Goal: Entertainment & Leisure: Consume media (video, audio)

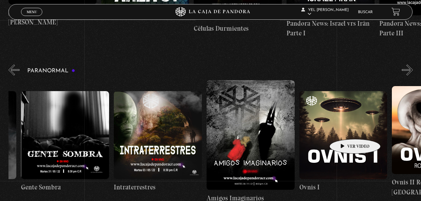
scroll to position [0, 266]
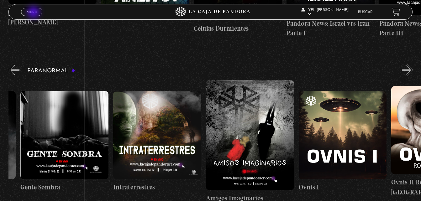
click at [34, 13] on span "Menu" at bounding box center [32, 12] width 10 height 4
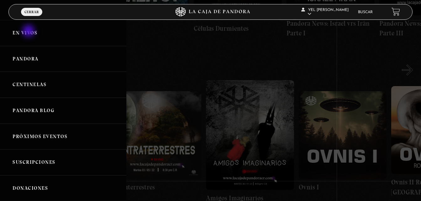
click at [29, 32] on link "En vivos" at bounding box center [63, 33] width 126 height 26
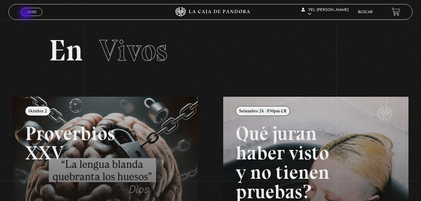
click at [27, 14] on link "Menu Cerrar" at bounding box center [31, 12] width 21 height 8
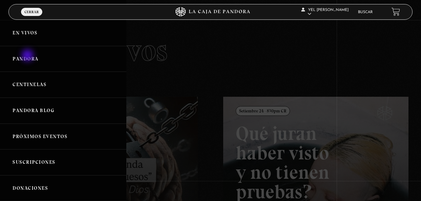
click at [28, 56] on link "Pandora" at bounding box center [63, 59] width 126 height 26
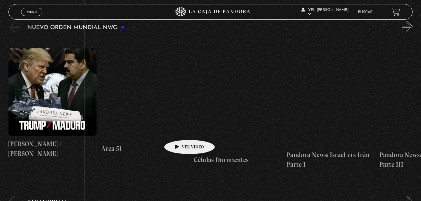
scroll to position [112, 0]
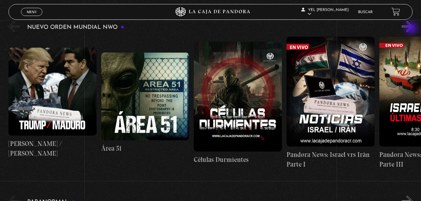
click at [412, 29] on button "»" at bounding box center [407, 26] width 11 height 11
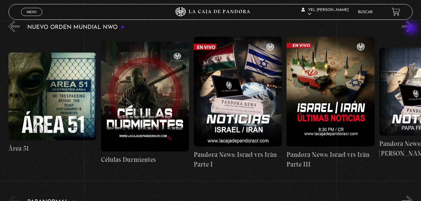
click at [412, 29] on button "»" at bounding box center [407, 26] width 11 height 11
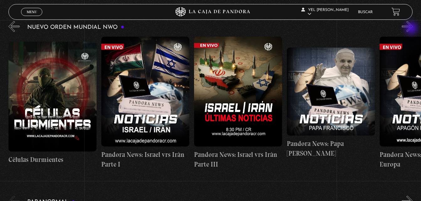
click at [412, 29] on button "»" at bounding box center [407, 26] width 11 height 11
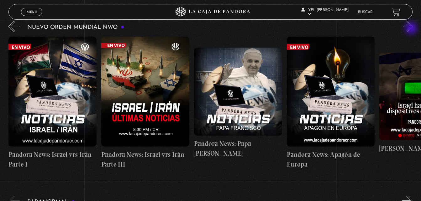
click at [412, 29] on button "»" at bounding box center [407, 26] width 11 height 11
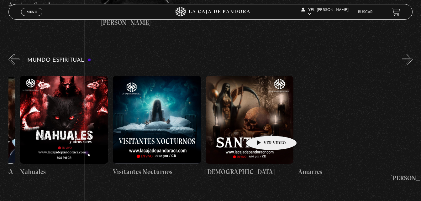
scroll to position [0, 358]
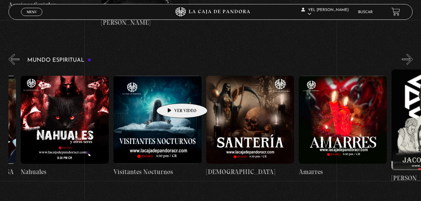
click at [172, 94] on figure at bounding box center [157, 120] width 88 height 88
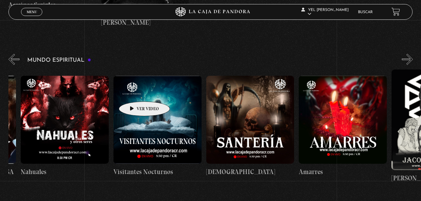
click at [134, 92] on figure at bounding box center [157, 120] width 88 height 88
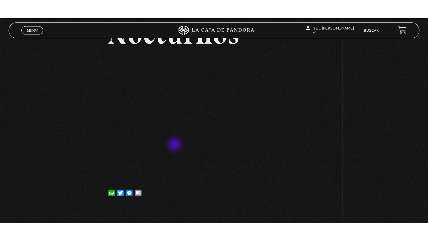
scroll to position [82, 0]
